Goal: Information Seeking & Learning: Learn about a topic

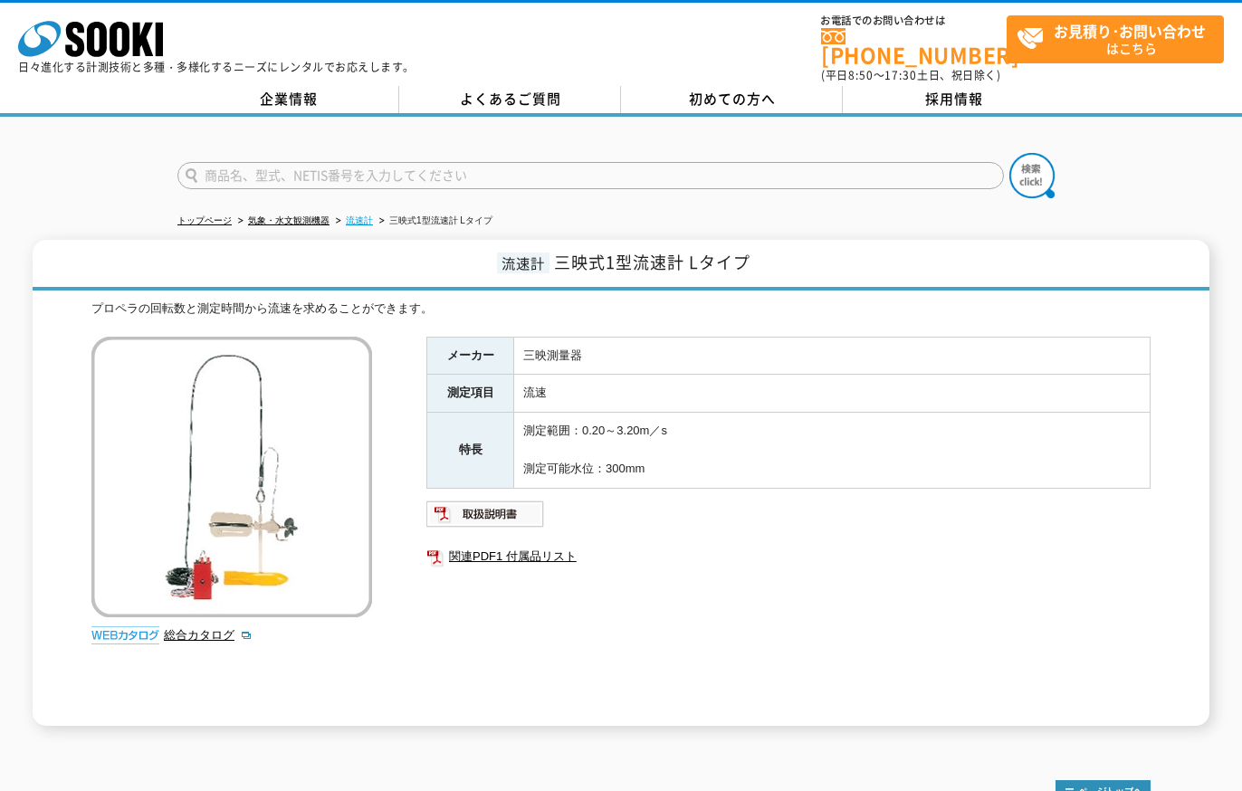
click at [359, 215] on link "流速計" at bounding box center [359, 220] width 27 height 10
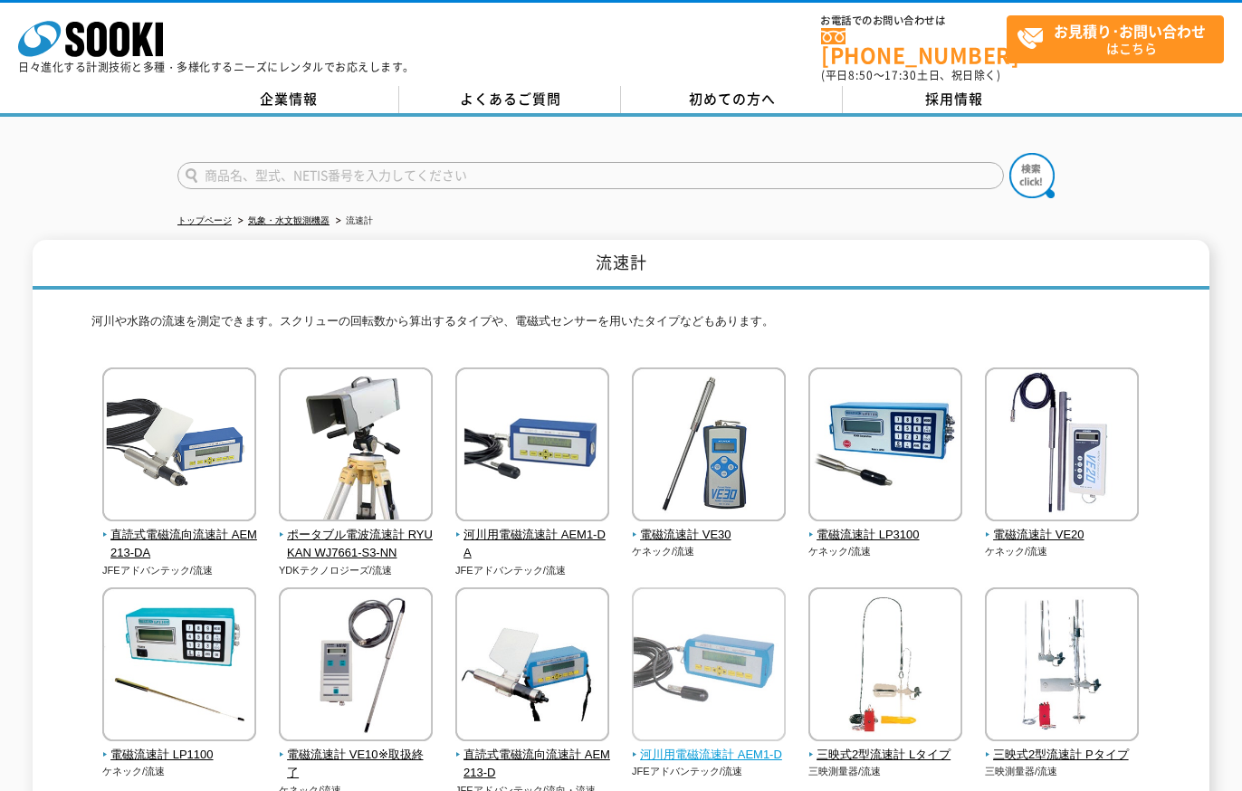
scroll to position [261, 0]
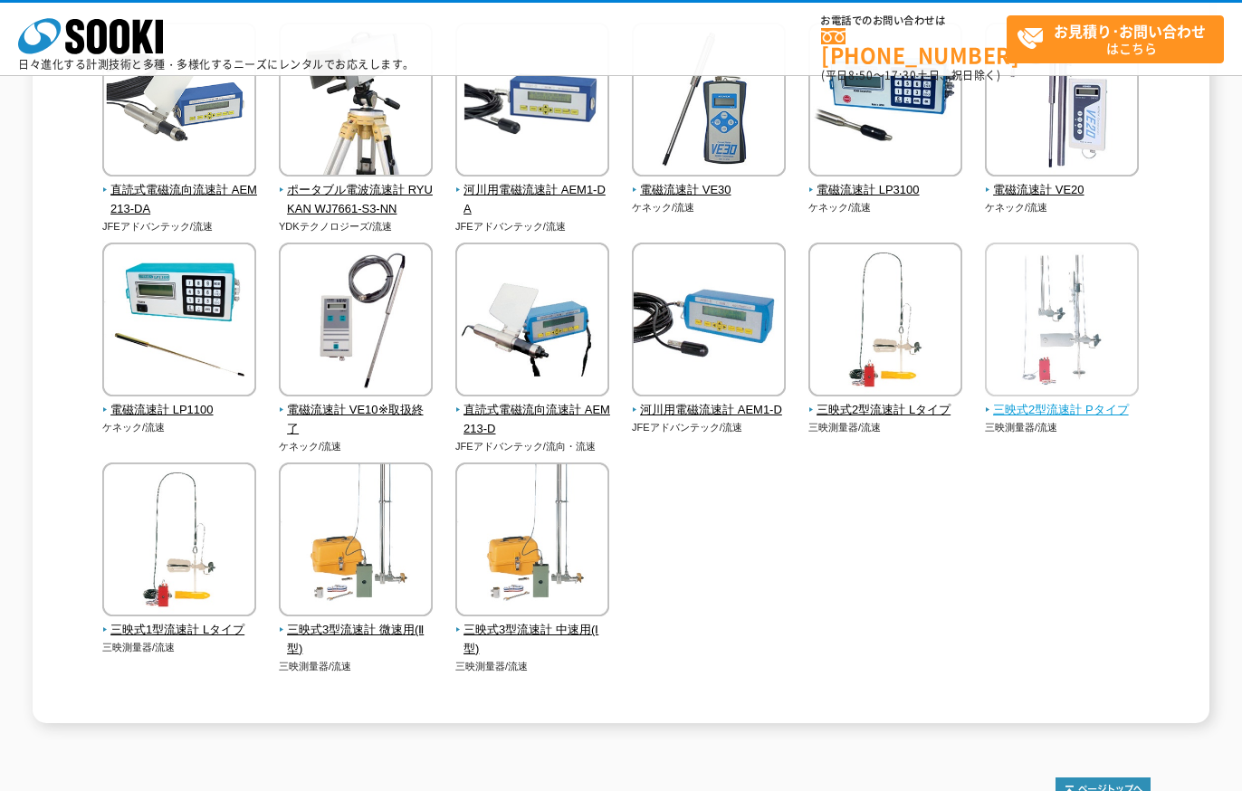
click at [1049, 328] on img at bounding box center [1062, 322] width 154 height 158
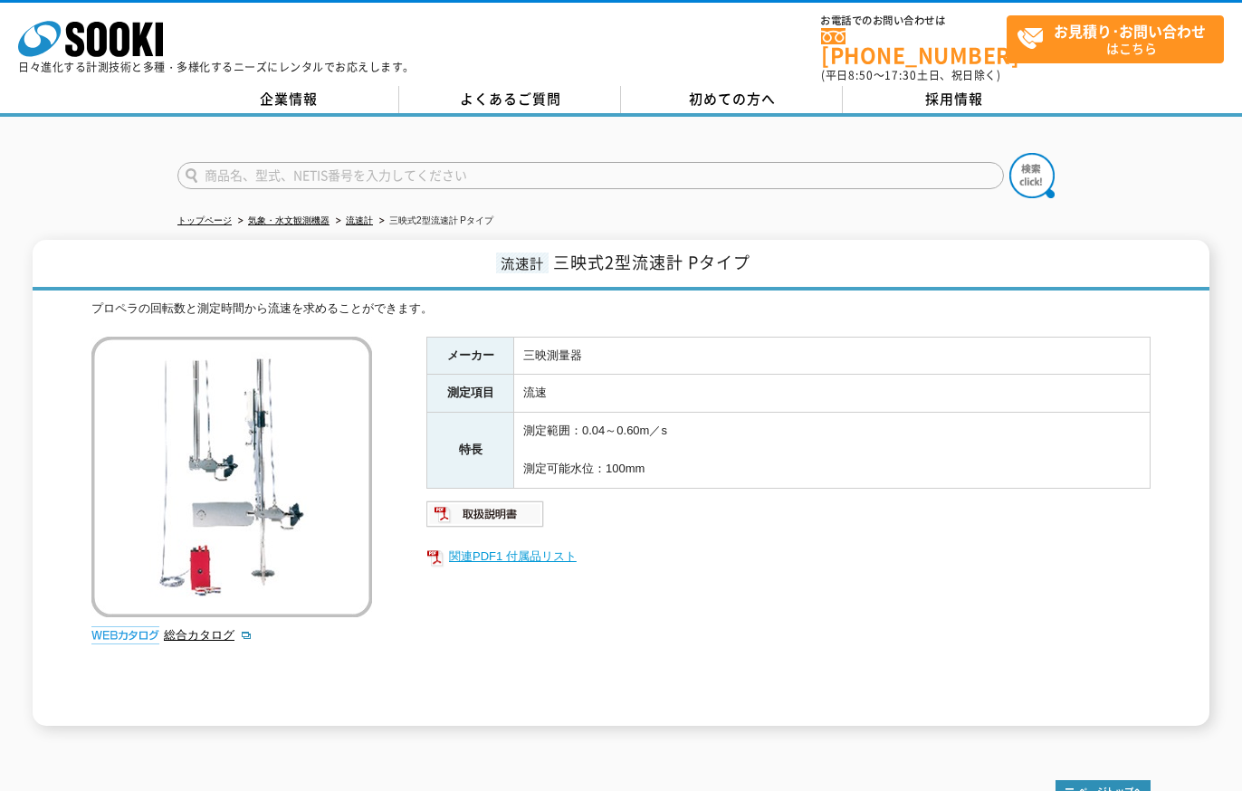
click at [485, 549] on link "関連PDF1 付属品リスト" at bounding box center [788, 557] width 724 height 24
click at [103, 41] on icon at bounding box center [97, 39] width 20 height 35
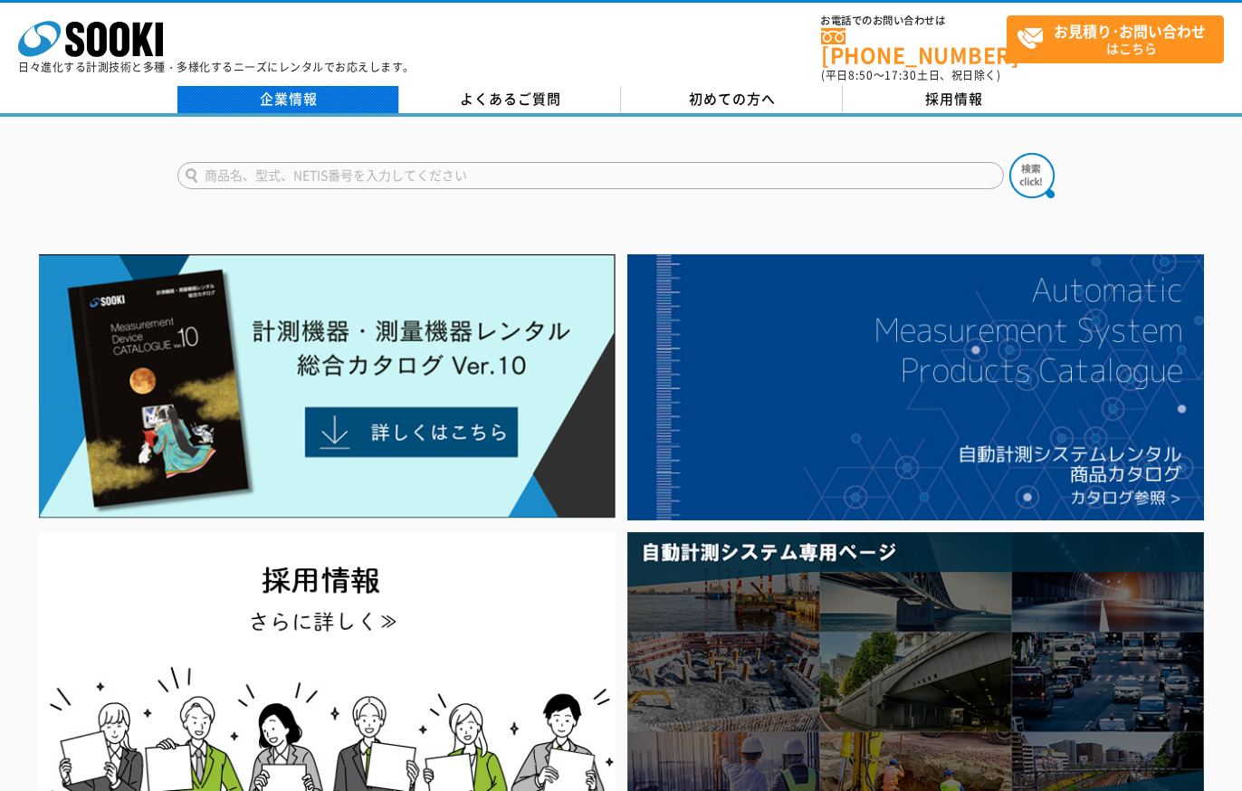
click at [295, 92] on link "企業情報" at bounding box center [288, 99] width 222 height 27
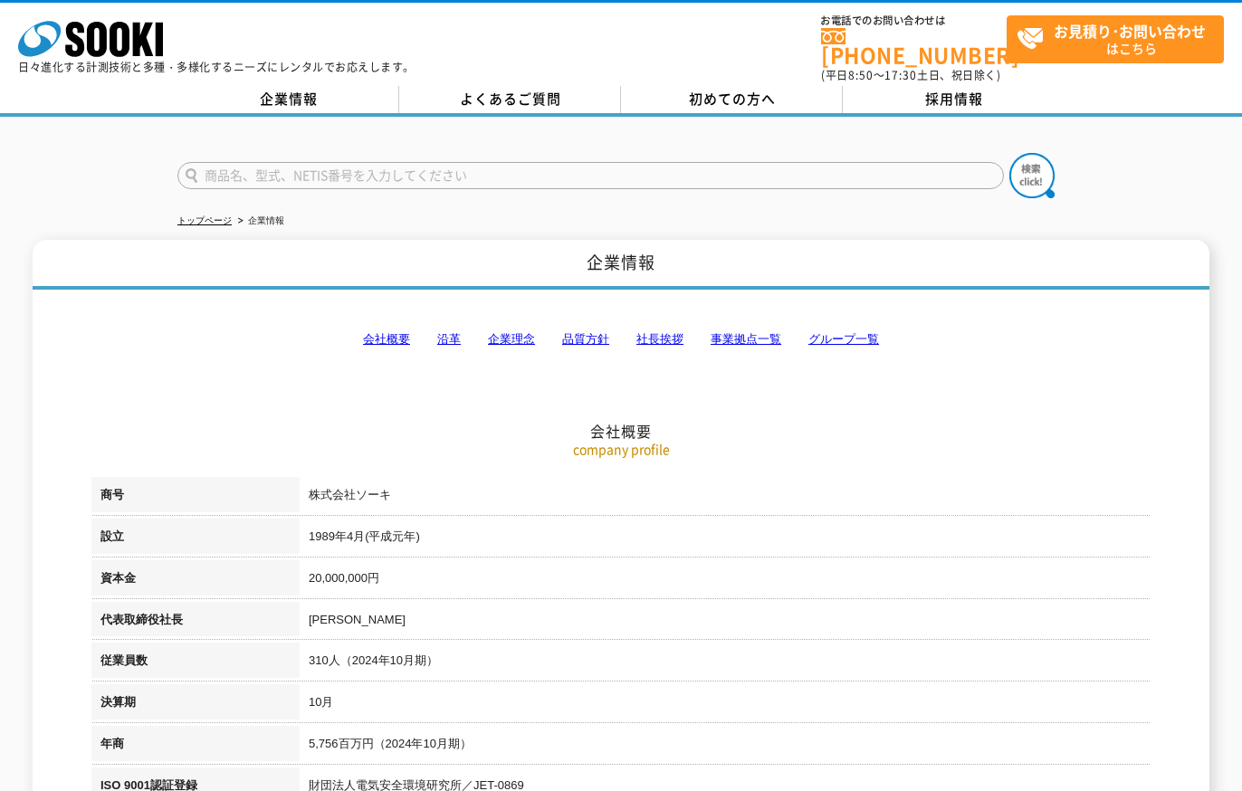
click at [856, 332] on link "グループ一覧" at bounding box center [843, 339] width 71 height 14
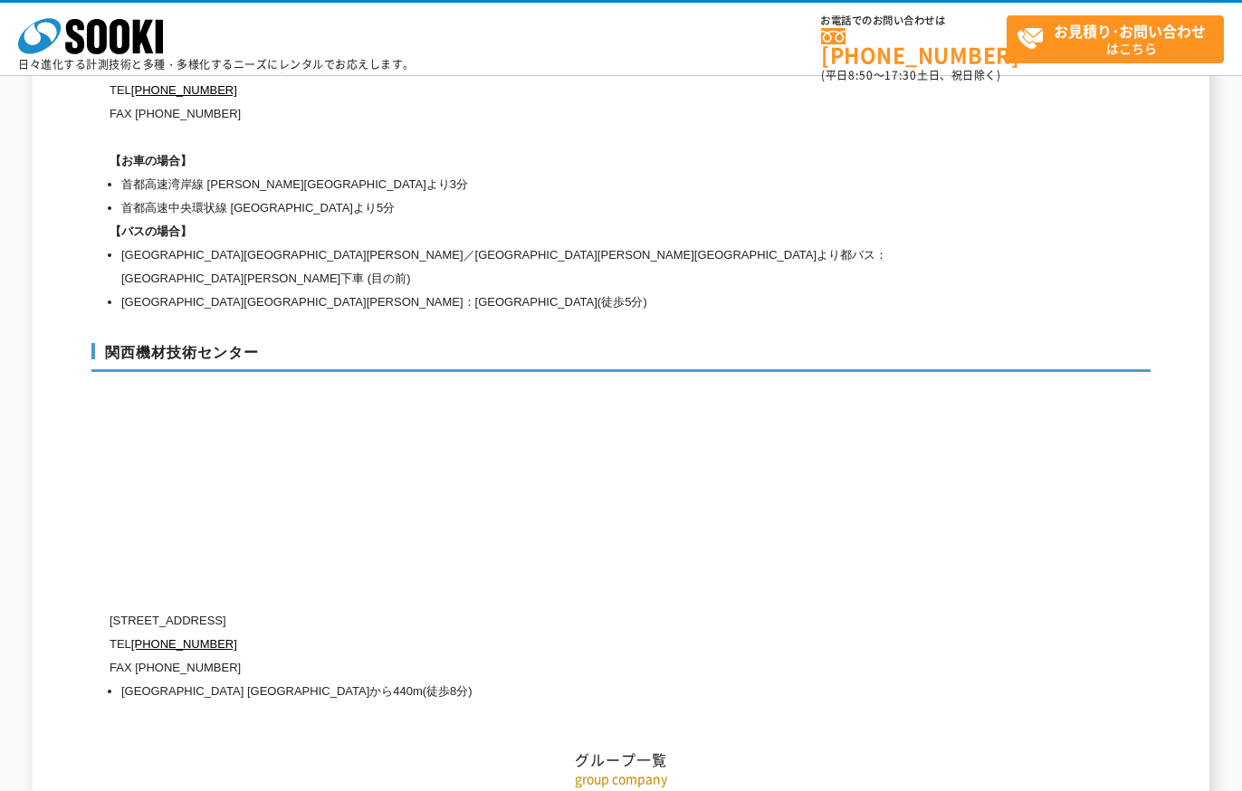
scroll to position [7785, 0]
